Goal: Task Accomplishment & Management: Use online tool/utility

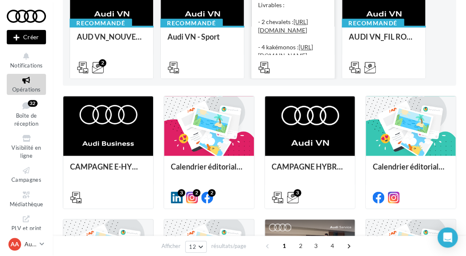
scroll to position [129, 0]
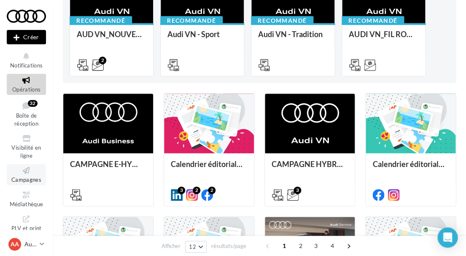
click at [39, 170] on icon at bounding box center [26, 171] width 34 height 10
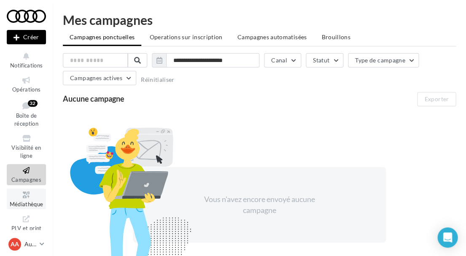
click at [32, 203] on span "Médiathèque" at bounding box center [27, 204] width 34 height 7
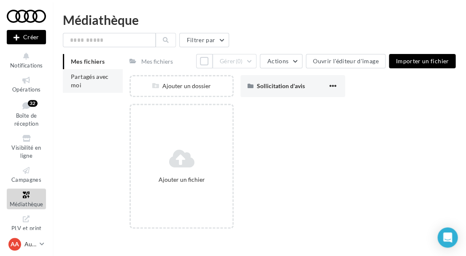
click at [88, 76] on span "Partagés avec moi" at bounding box center [90, 81] width 38 height 16
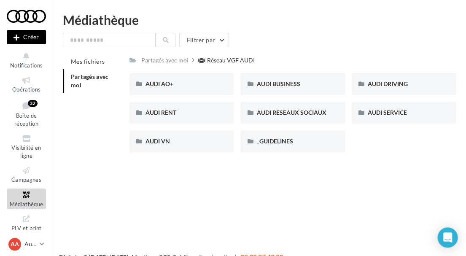
scroll to position [3, 0]
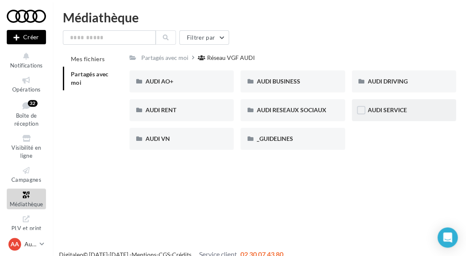
click at [382, 103] on div "AUDI SERVICE" at bounding box center [403, 110] width 104 height 22
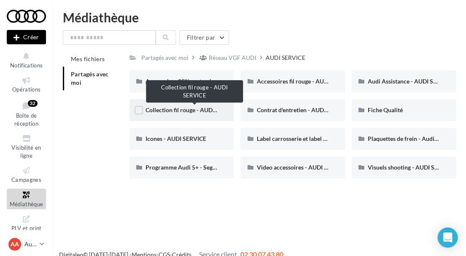
click at [181, 112] on span "Collection fil rouge - AUDI SERVICE" at bounding box center [192, 109] width 94 height 7
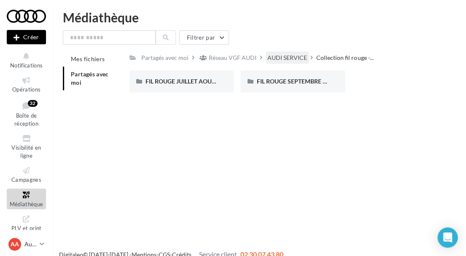
click at [295, 56] on div "AUDI SERVICE" at bounding box center [287, 58] width 40 height 8
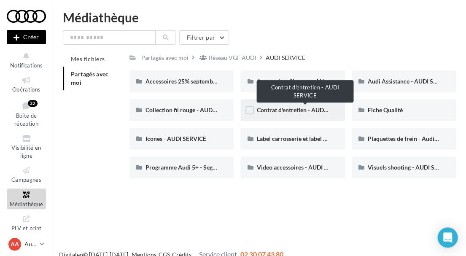
click at [288, 109] on span "Contrat d'entretien - AUDI SERVICE" at bounding box center [303, 109] width 94 height 7
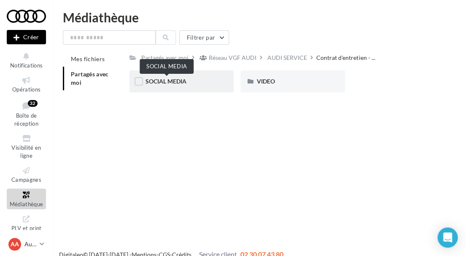
click at [186, 78] on span "SOCIAL MEDIA" at bounding box center [165, 81] width 41 height 7
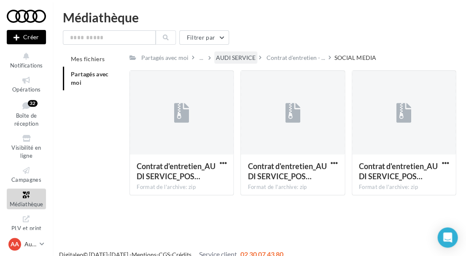
click at [244, 57] on div "AUDI SERVICE" at bounding box center [236, 58] width 40 height 8
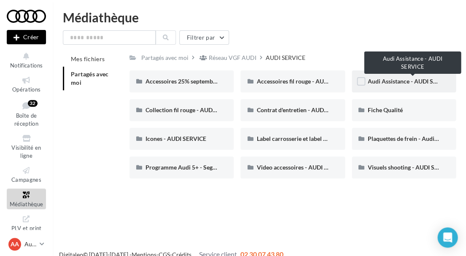
click at [380, 79] on span "Audi Assistance - AUDI SERVICE" at bounding box center [410, 81] width 86 height 7
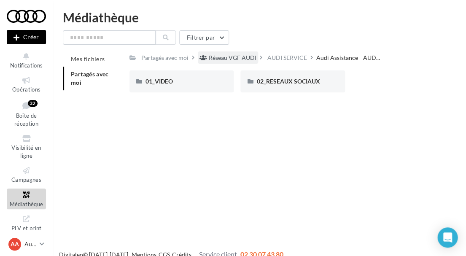
click at [232, 59] on div "Réseau VGF AUDI" at bounding box center [233, 58] width 48 height 8
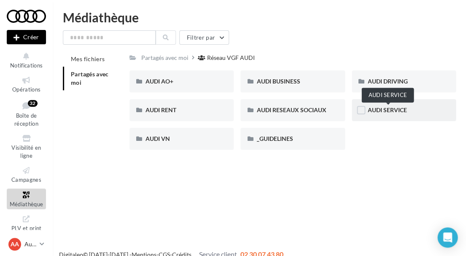
click at [396, 111] on span "AUDI SERVICE" at bounding box center [386, 109] width 39 height 7
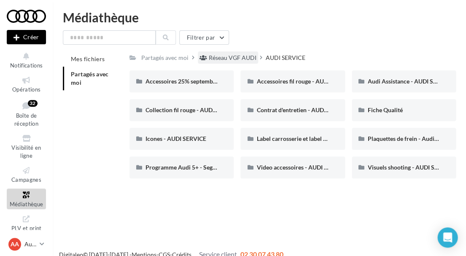
click at [232, 55] on div "Réseau VGF AUDI" at bounding box center [233, 58] width 48 height 8
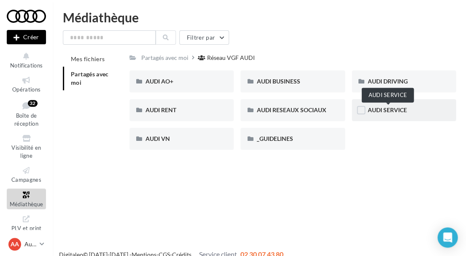
click at [385, 112] on span "AUDI SERVICE" at bounding box center [386, 109] width 39 height 7
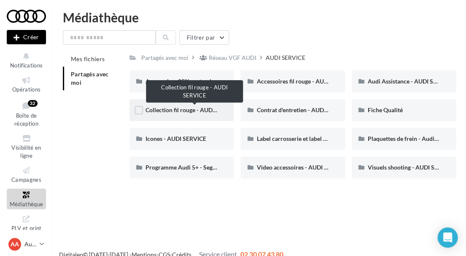
click at [204, 110] on span "Collection fil rouge - AUDI SERVICE" at bounding box center [192, 109] width 94 height 7
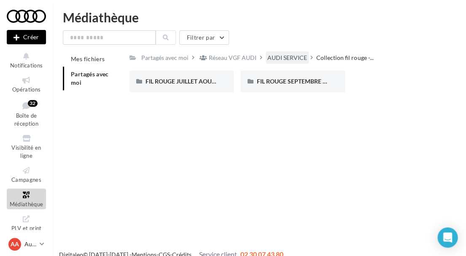
click at [284, 59] on div "AUDI SERVICE" at bounding box center [287, 58] width 40 height 8
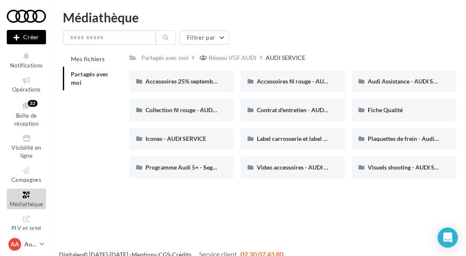
click at [281, 54] on div "AUDI SERVICE" at bounding box center [285, 58] width 40 height 8
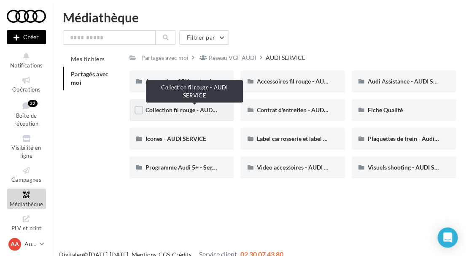
click at [197, 107] on span "Collection fil rouge - AUDI SERVICE" at bounding box center [192, 109] width 94 height 7
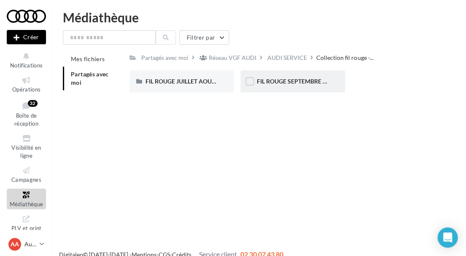
click at [287, 75] on div "FIL ROUGE SEPTEMBRE - AUDI SERVICE" at bounding box center [292, 81] width 104 height 22
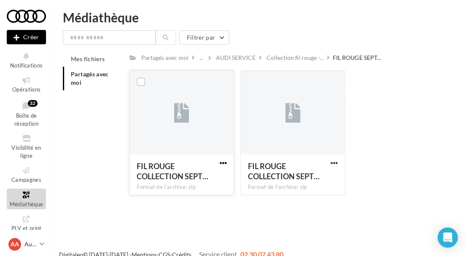
click at [220, 160] on span "button" at bounding box center [222, 162] width 7 height 7
click at [200, 182] on button "Télécharger" at bounding box center [186, 180] width 84 height 22
click at [333, 163] on span "button" at bounding box center [333, 162] width 7 height 7
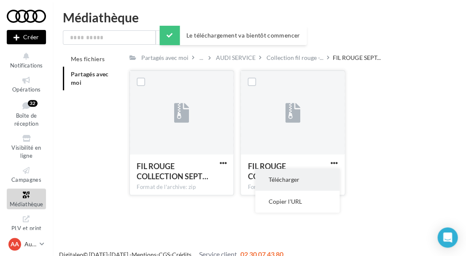
click at [315, 181] on button "Télécharger" at bounding box center [297, 180] width 84 height 22
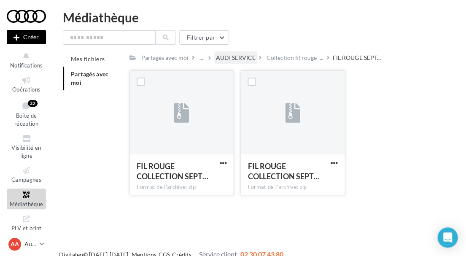
click at [251, 56] on div "AUDI SERVICE" at bounding box center [236, 58] width 40 height 8
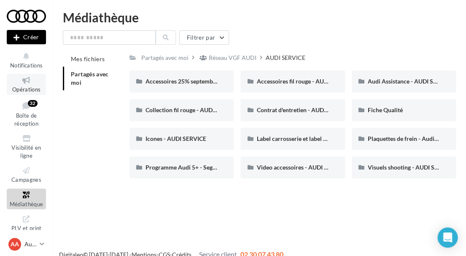
click at [34, 93] on link "Opérations" at bounding box center [26, 84] width 39 height 21
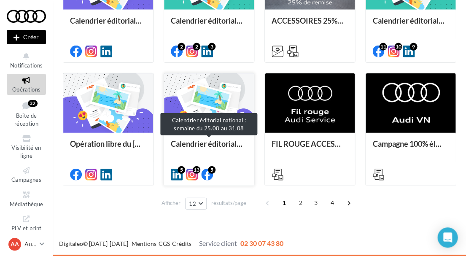
scroll to position [396, 0]
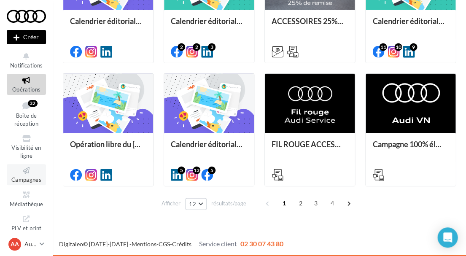
click at [32, 171] on icon at bounding box center [26, 171] width 34 height 10
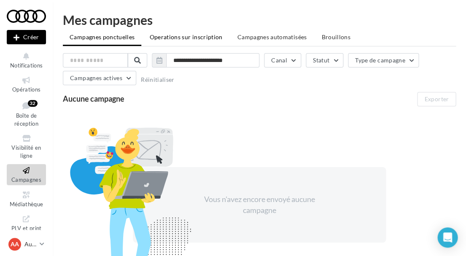
click at [194, 36] on span "Operations sur inscription" at bounding box center [185, 36] width 73 height 7
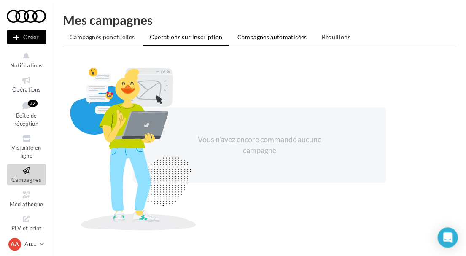
click at [265, 38] on span "Campagnes automatisées" at bounding box center [272, 36] width 70 height 7
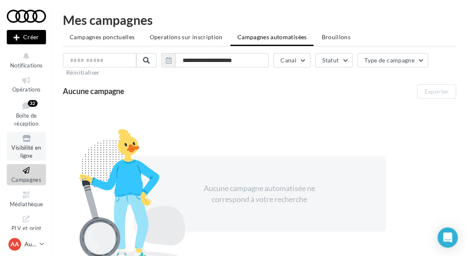
click at [24, 158] on link "Visibilité en ligne" at bounding box center [26, 146] width 39 height 29
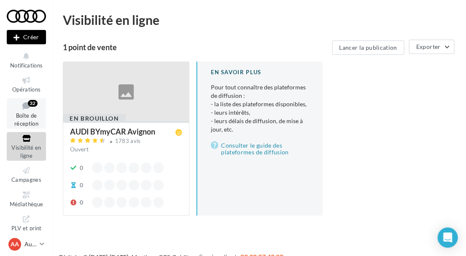
click at [29, 104] on div "32" at bounding box center [33, 103] width 10 height 7
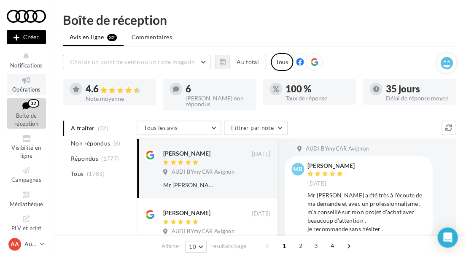
click at [23, 80] on icon at bounding box center [26, 80] width 34 height 10
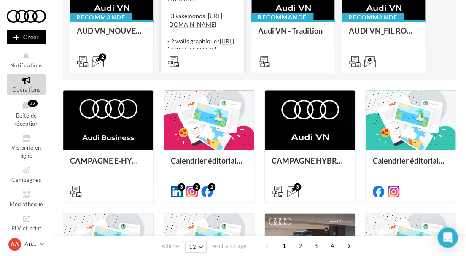
scroll to position [143, 0]
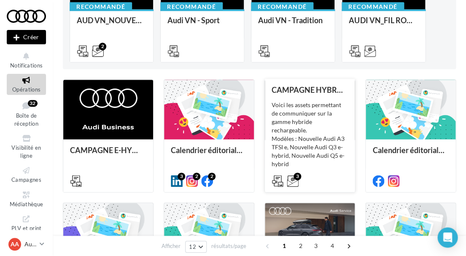
click at [308, 166] on div "Voici les assets permettant de communiquer sur la gamme hybride rechargeable. M…" at bounding box center [309, 143] width 76 height 84
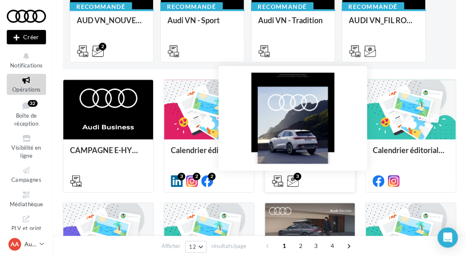
click at [292, 180] on icon at bounding box center [293, 181] width 12 height 12
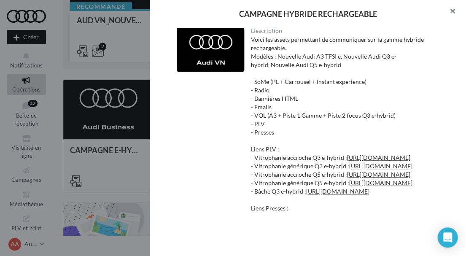
click at [458, 7] on button "button" at bounding box center [449, 12] width 34 height 25
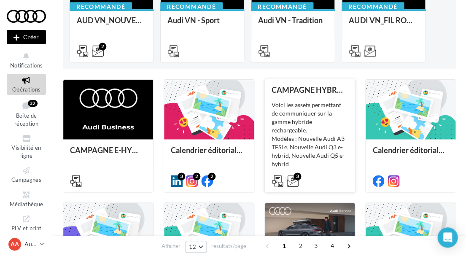
click at [279, 179] on icon at bounding box center [277, 181] width 12 height 12
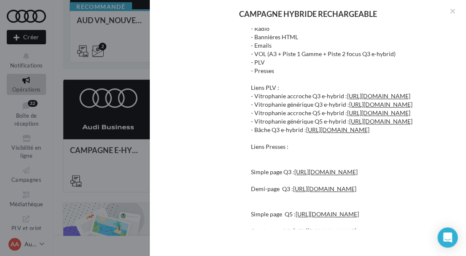
scroll to position [51, 0]
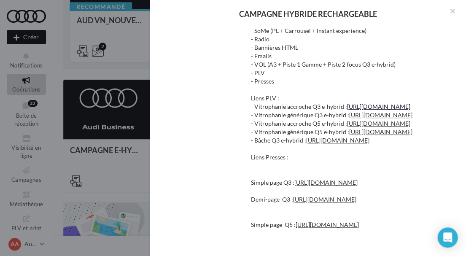
click at [347, 110] on link "[URL][DOMAIN_NAME]" at bounding box center [378, 106] width 63 height 7
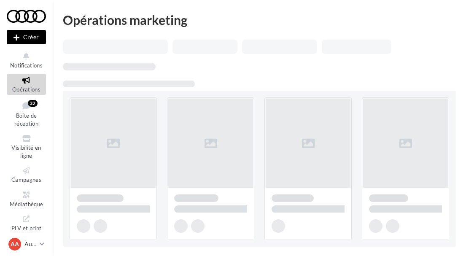
scroll to position [143, 0]
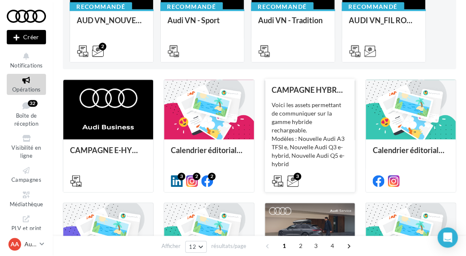
click at [305, 106] on div "Voici les assets permettant de communiquer sur la gamme hybride rechargeable. M…" at bounding box center [309, 143] width 76 height 84
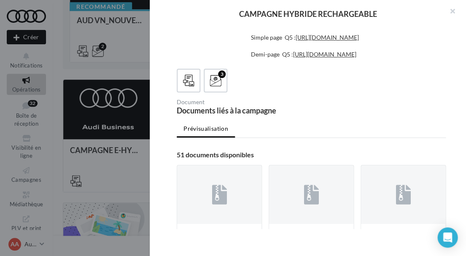
scroll to position [241, 0]
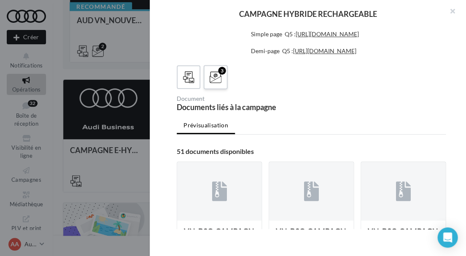
click at [203, 89] on label "3" at bounding box center [215, 77] width 24 height 24
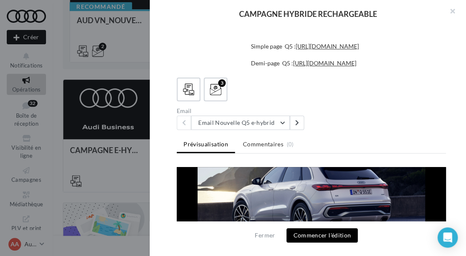
scroll to position [194, 0]
click at [322, 241] on button "Commencer l'édition" at bounding box center [321, 235] width 71 height 14
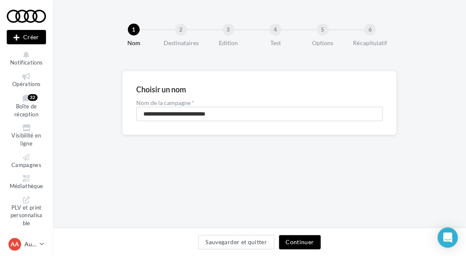
click at [290, 241] on button "Continuer" at bounding box center [300, 242] width 42 height 14
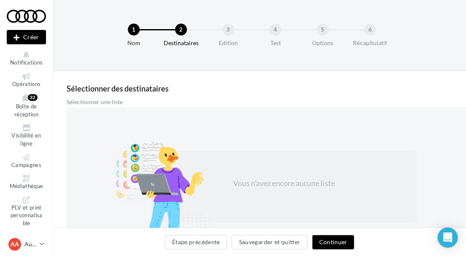
click at [326, 237] on button "Continuer" at bounding box center [333, 242] width 42 height 14
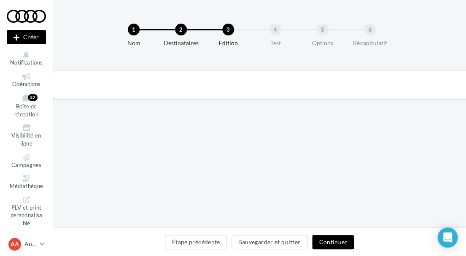
click at [328, 239] on button "Continuer" at bounding box center [333, 242] width 42 height 14
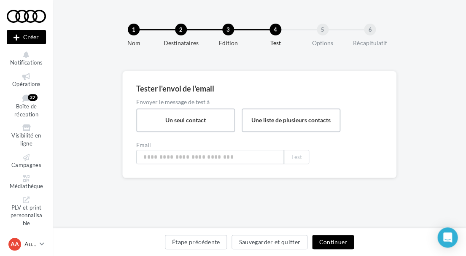
type input "**********"
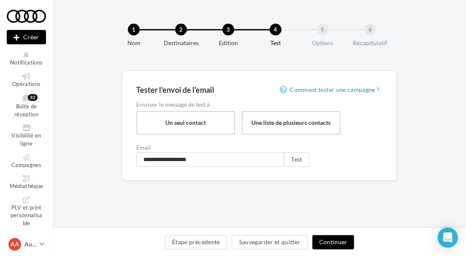
click at [224, 34] on div "3" at bounding box center [228, 30] width 12 height 12
click at [191, 244] on button "Étape précédente" at bounding box center [196, 242] width 62 height 14
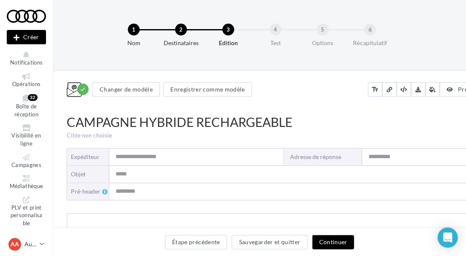
type input "**********"
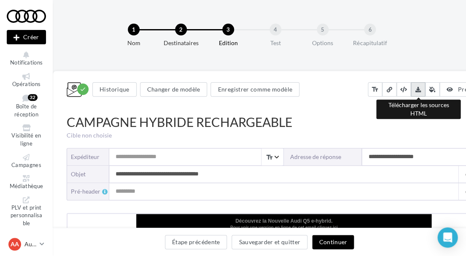
click at [420, 91] on icon at bounding box center [417, 88] width 5 height 5
